Goal: Information Seeking & Learning: Learn about a topic

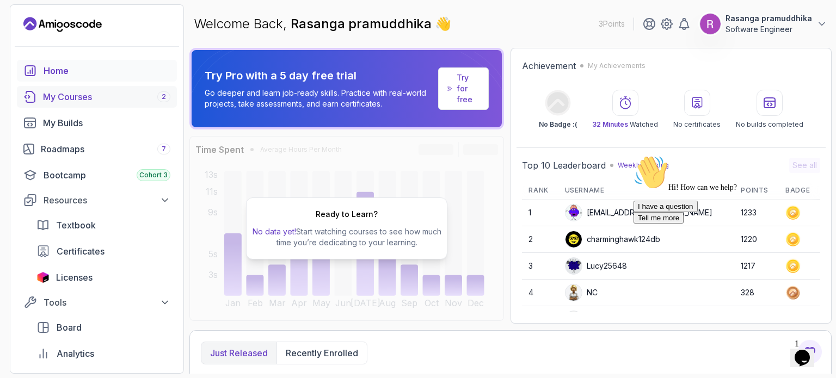
click at [79, 104] on link "My Courses 2" at bounding box center [97, 97] width 160 height 22
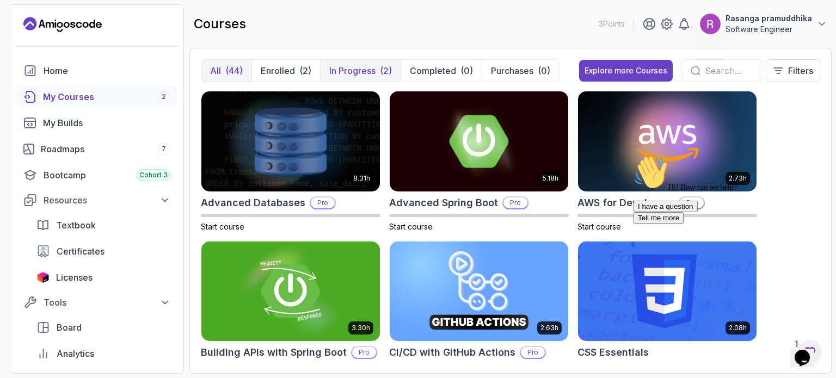
click at [355, 70] on p "In Progress" at bounding box center [352, 70] width 46 height 13
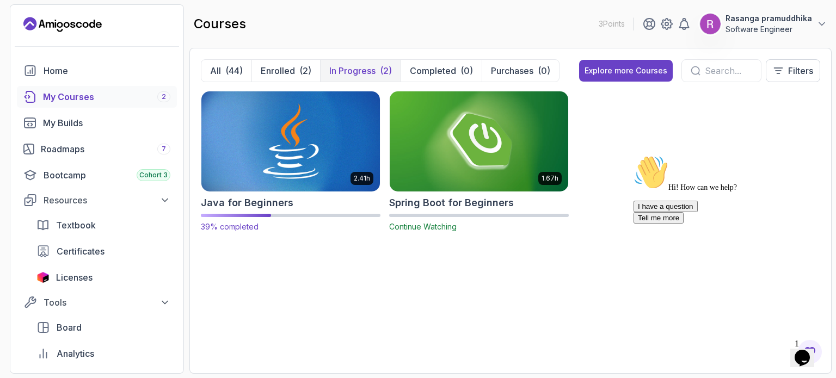
click at [291, 139] on img at bounding box center [290, 141] width 187 height 105
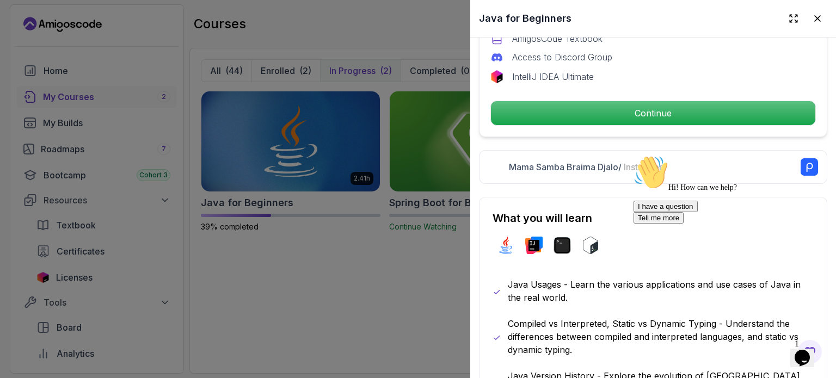
scroll to position [420, 0]
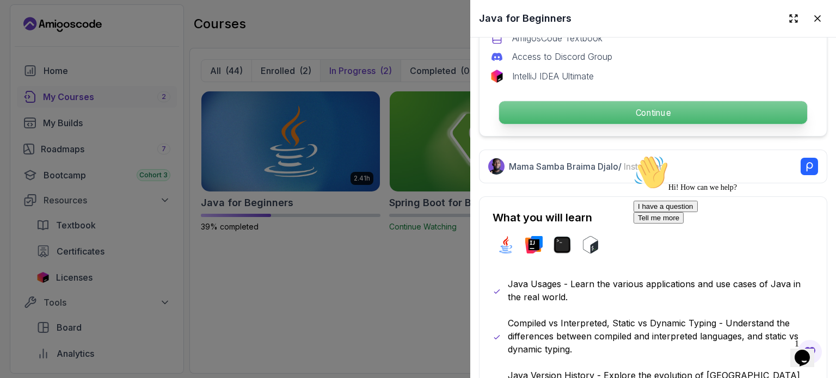
click at [642, 106] on p "Continue" at bounding box center [653, 112] width 308 height 23
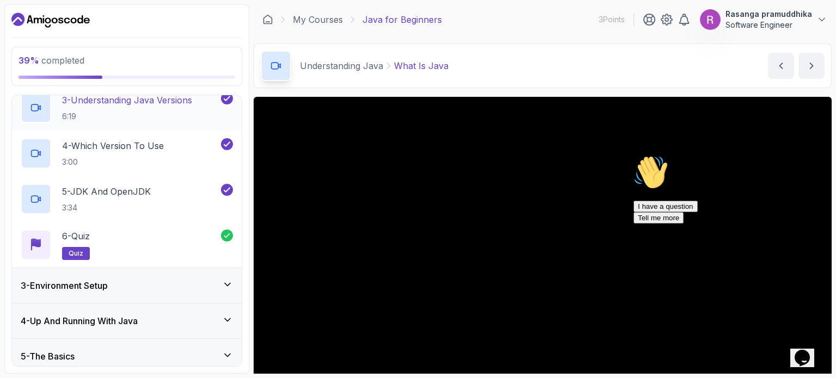
scroll to position [248, 0]
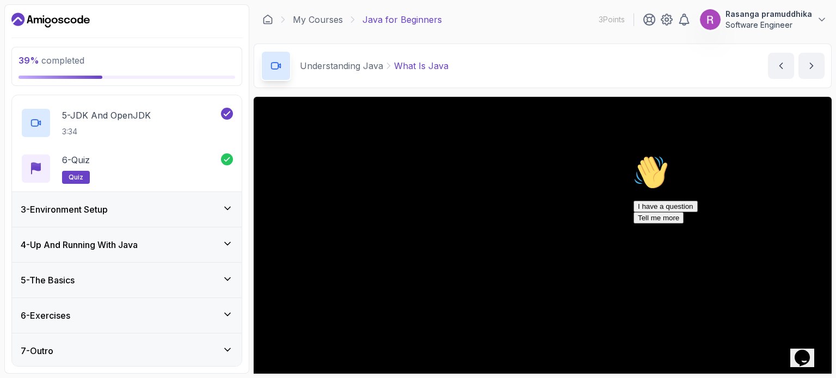
click at [145, 210] on div "3 - Environment Setup" at bounding box center [127, 209] width 212 height 13
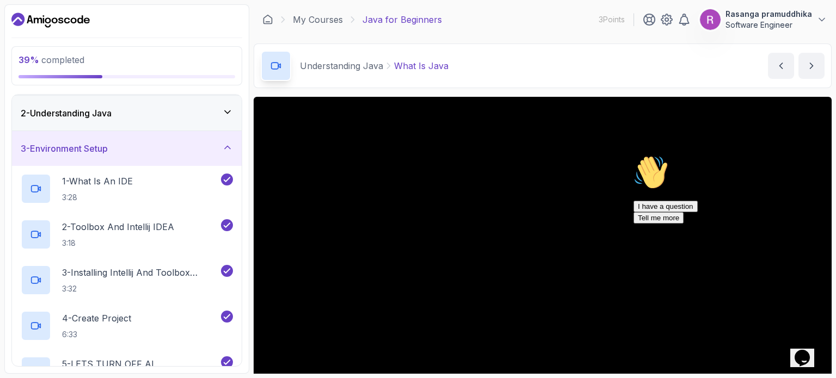
scroll to position [35, 0]
click at [163, 146] on div "3 - Environment Setup" at bounding box center [127, 148] width 212 height 13
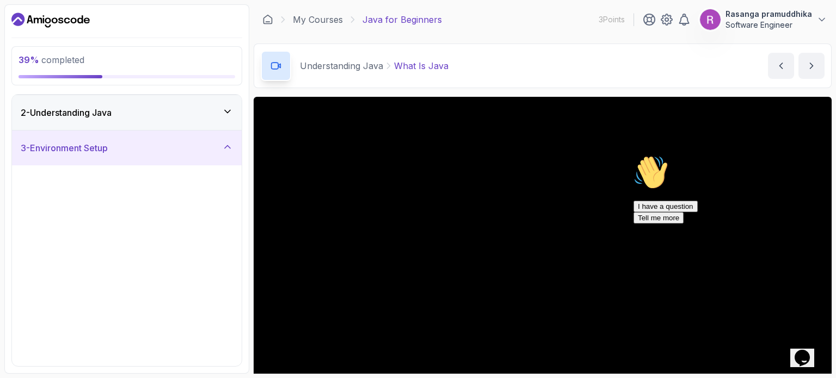
scroll to position [0, 0]
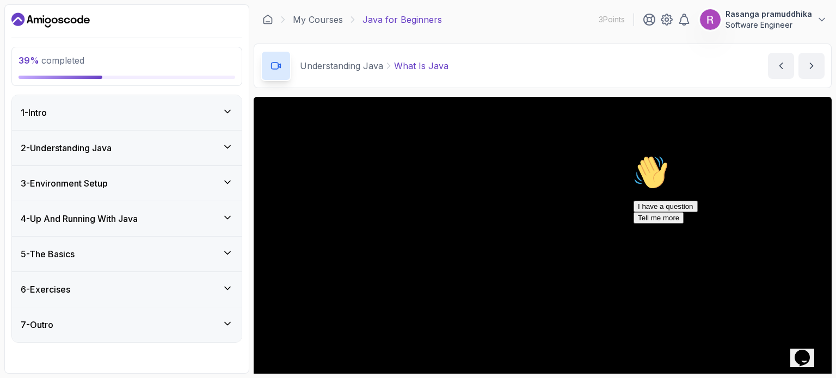
click at [147, 190] on div "3 - Environment Setup" at bounding box center [127, 183] width 230 height 35
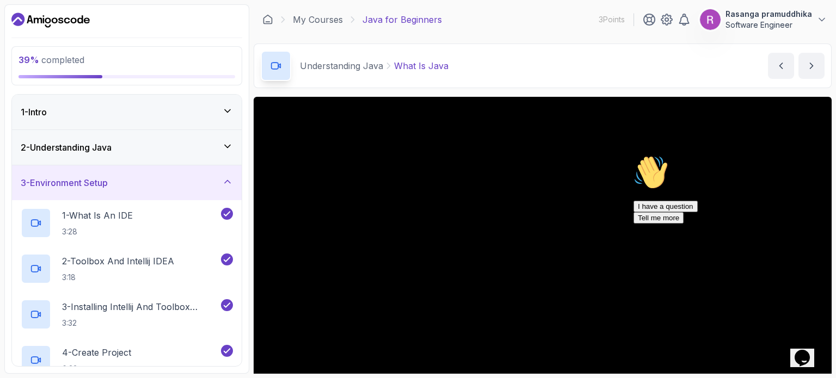
click at [147, 190] on div "3 - Environment Setup" at bounding box center [127, 182] width 230 height 35
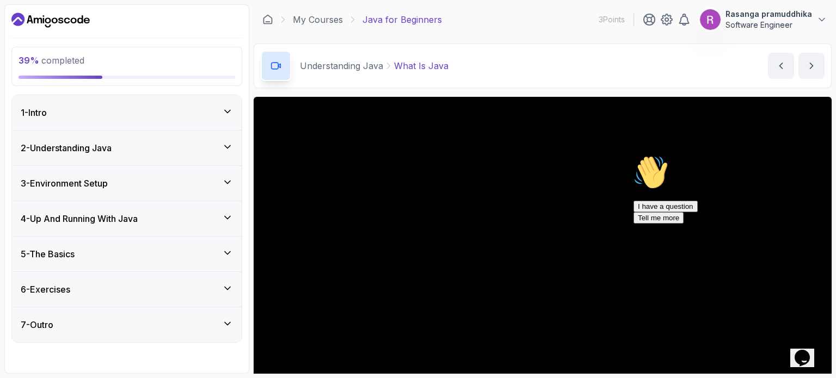
click at [138, 217] on h3 "4 - Up And Running With Java" at bounding box center [79, 218] width 117 height 13
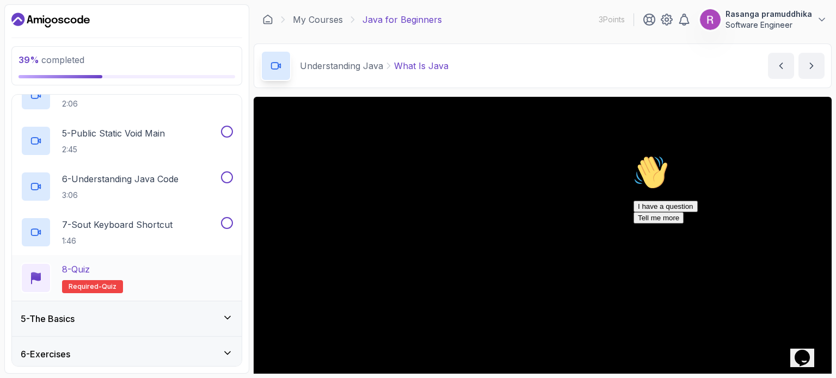
scroll to position [340, 0]
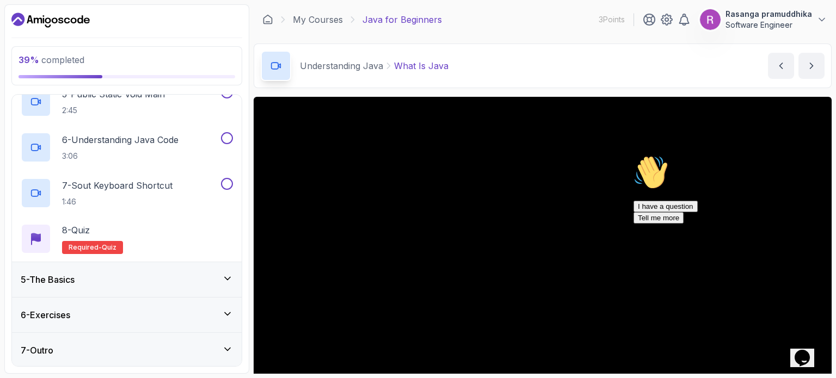
click at [143, 275] on div "5 - The Basics" at bounding box center [127, 279] width 212 height 13
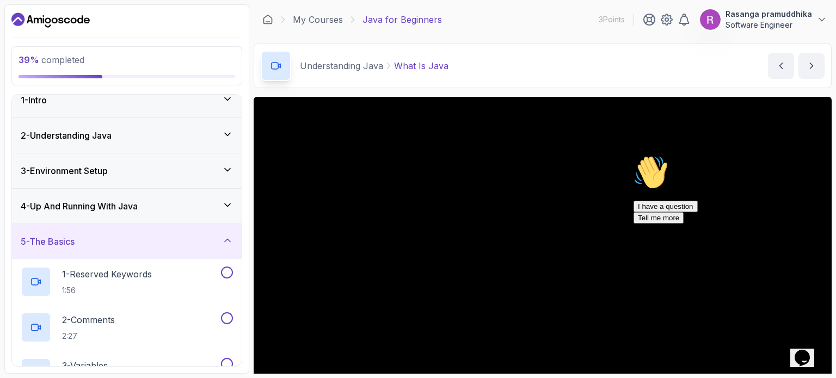
scroll to position [0, 0]
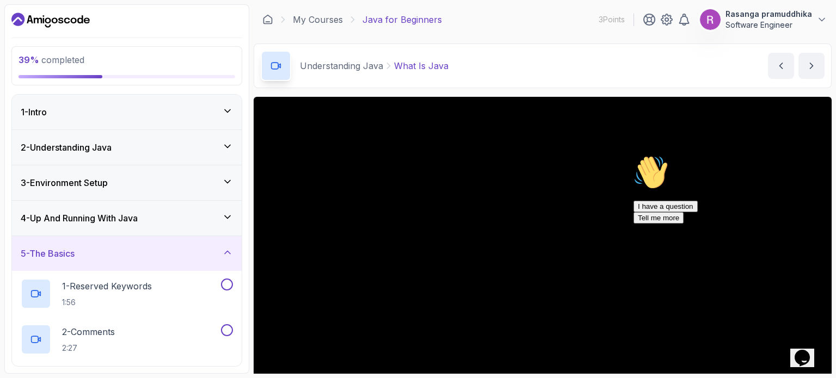
click at [130, 261] on div "5 - The Basics" at bounding box center [127, 253] width 230 height 35
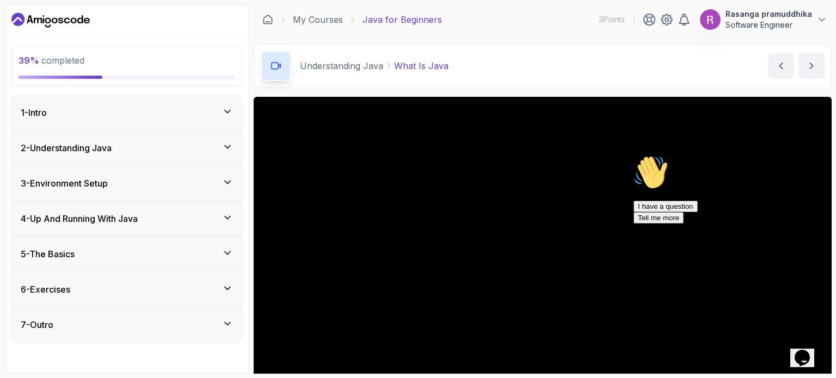
click at [157, 300] on div "6 - Exercises" at bounding box center [127, 289] width 230 height 35
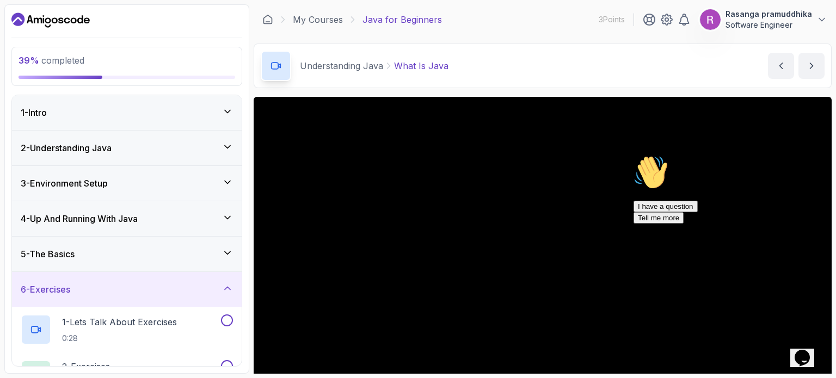
scroll to position [65, 0]
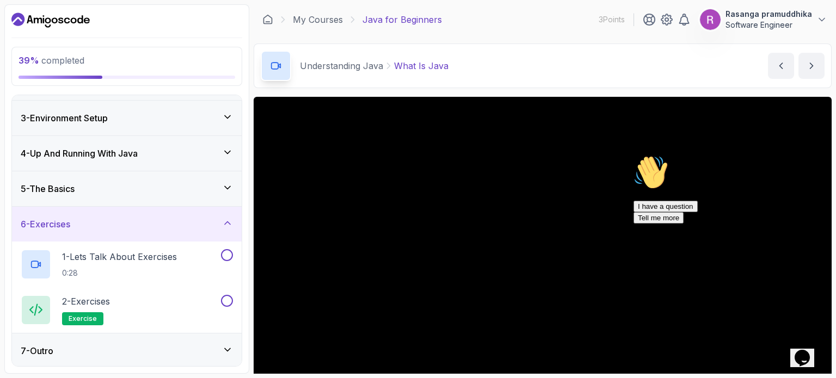
click at [111, 226] on div "6 - Exercises" at bounding box center [127, 224] width 212 height 13
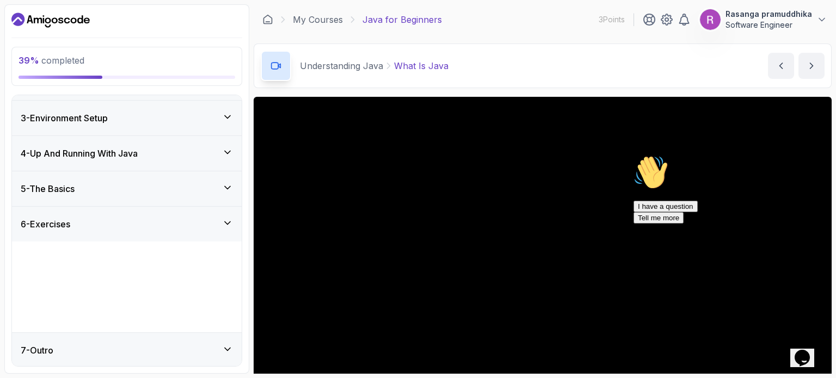
scroll to position [0, 0]
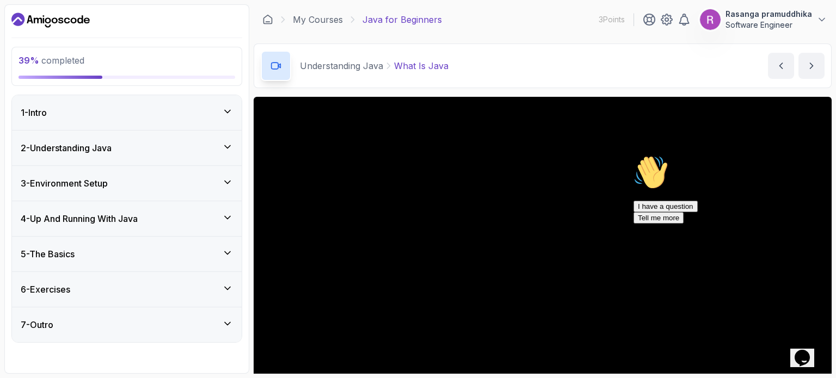
click at [143, 326] on div "7 - Outro" at bounding box center [127, 324] width 212 height 13
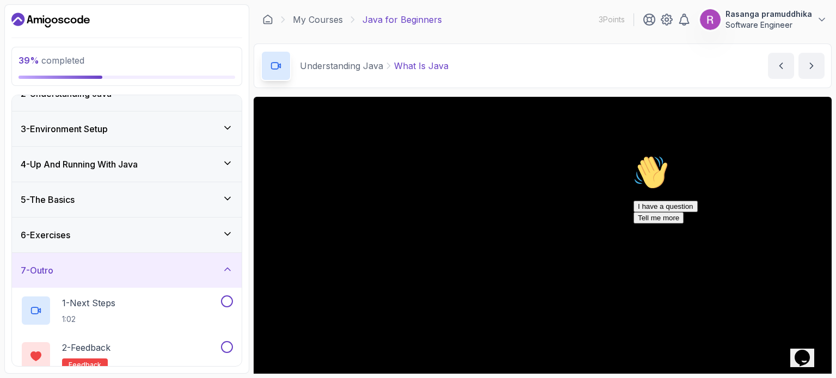
scroll to position [54, 0]
click at [146, 272] on div "7 - Outro" at bounding box center [127, 271] width 212 height 13
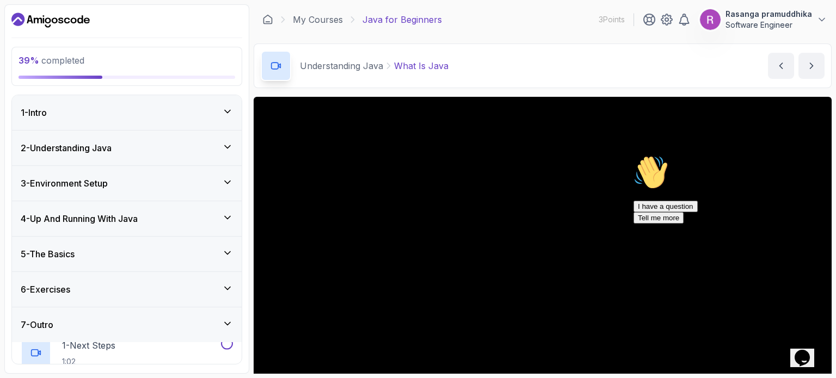
scroll to position [0, 0]
click at [135, 302] on div "6 - Exercises" at bounding box center [127, 289] width 230 height 35
